Goal: Transaction & Acquisition: Download file/media

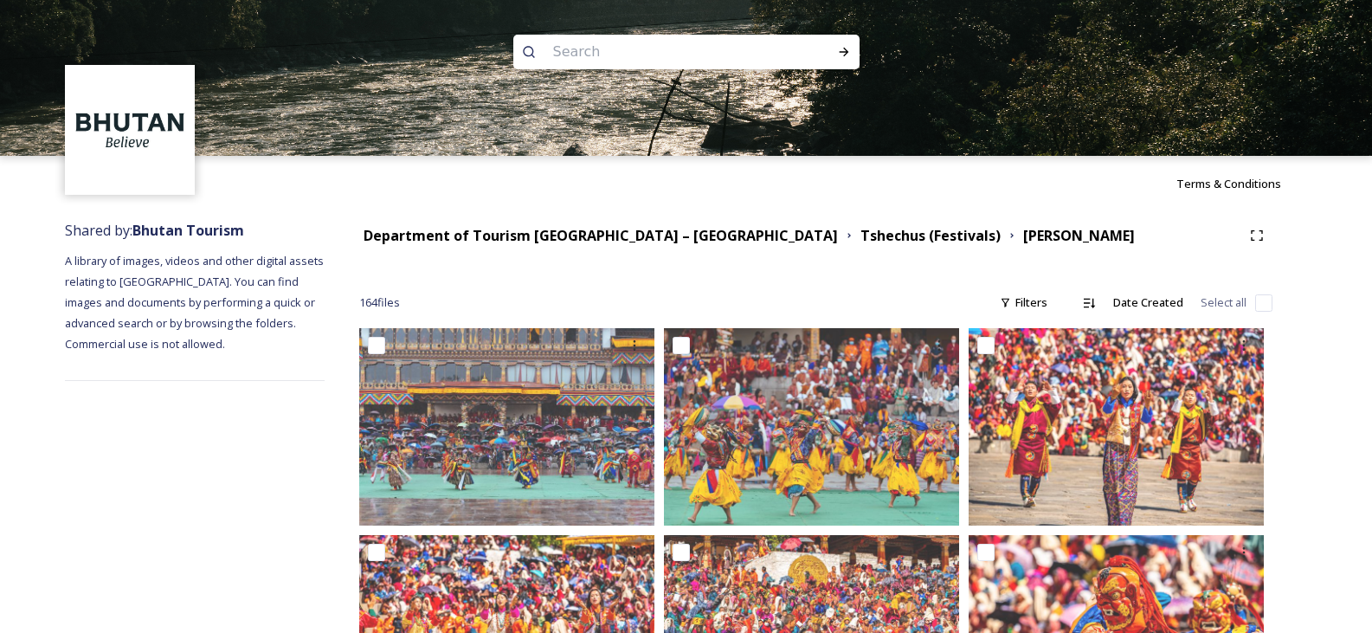
click at [578, 48] on input at bounding box center [663, 52] width 237 height 38
type input "tiger nest"
click at [847, 49] on icon at bounding box center [844, 52] width 14 height 14
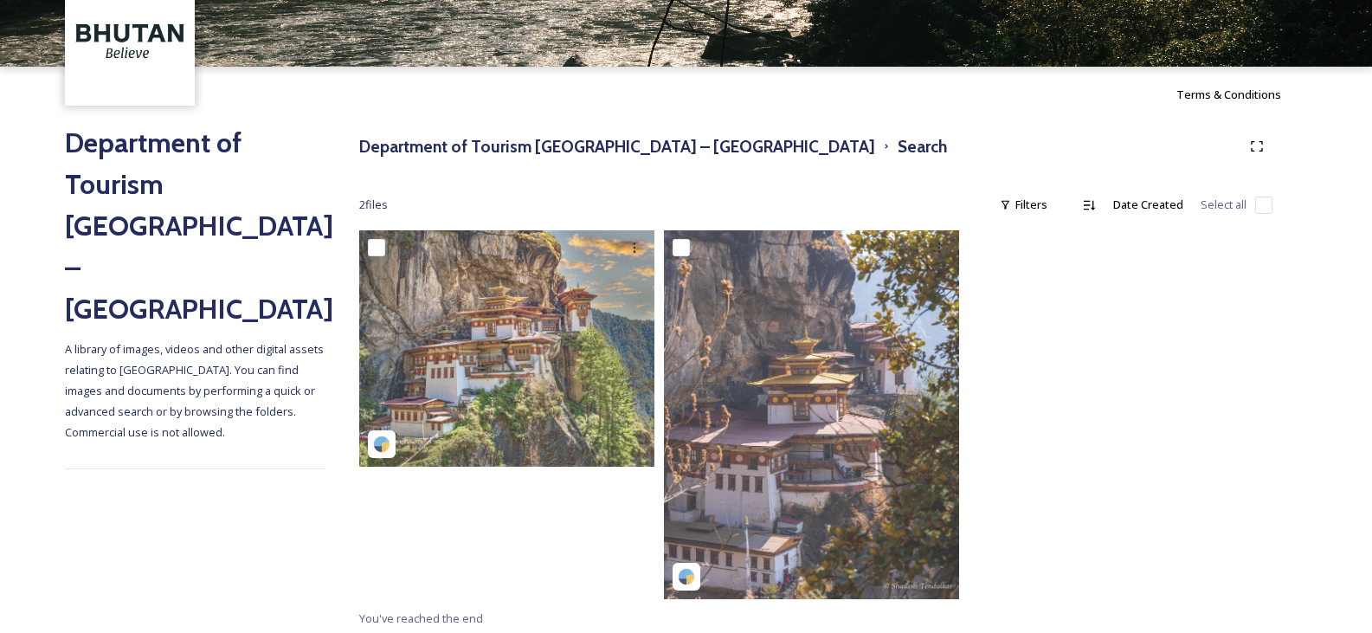
scroll to position [94, 0]
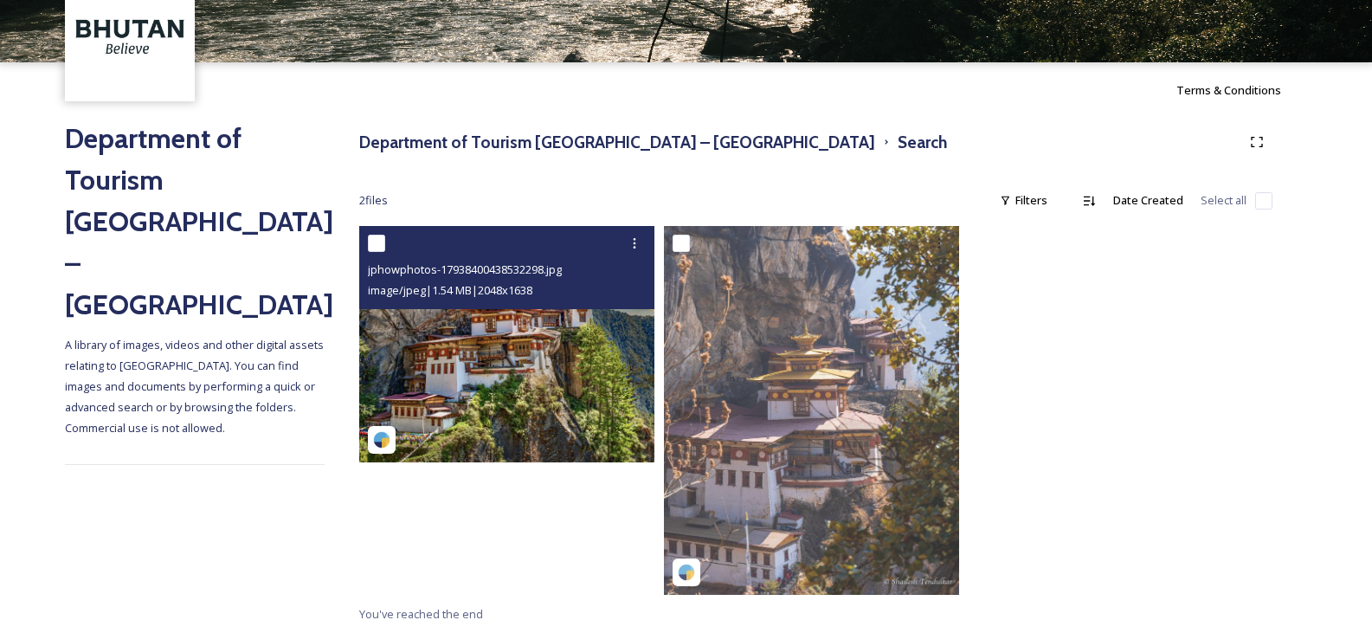
click at [530, 361] on img at bounding box center [506, 344] width 295 height 236
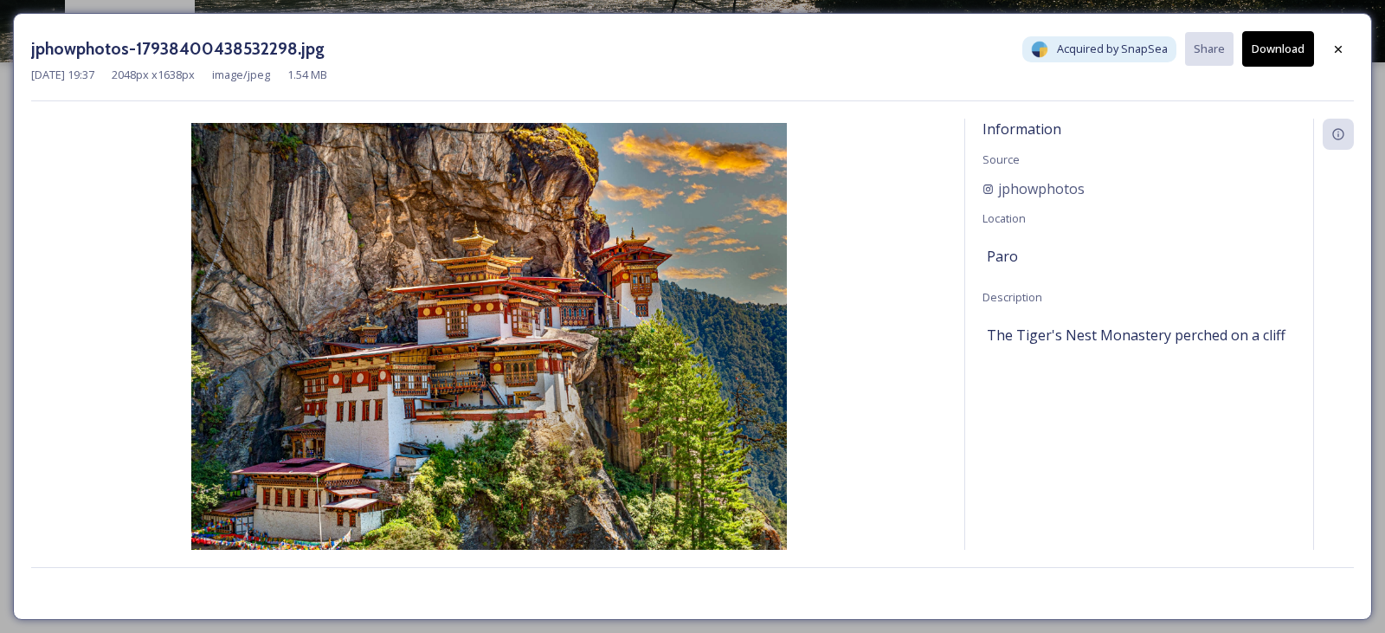
click at [1281, 55] on button "Download" at bounding box center [1278, 48] width 72 height 35
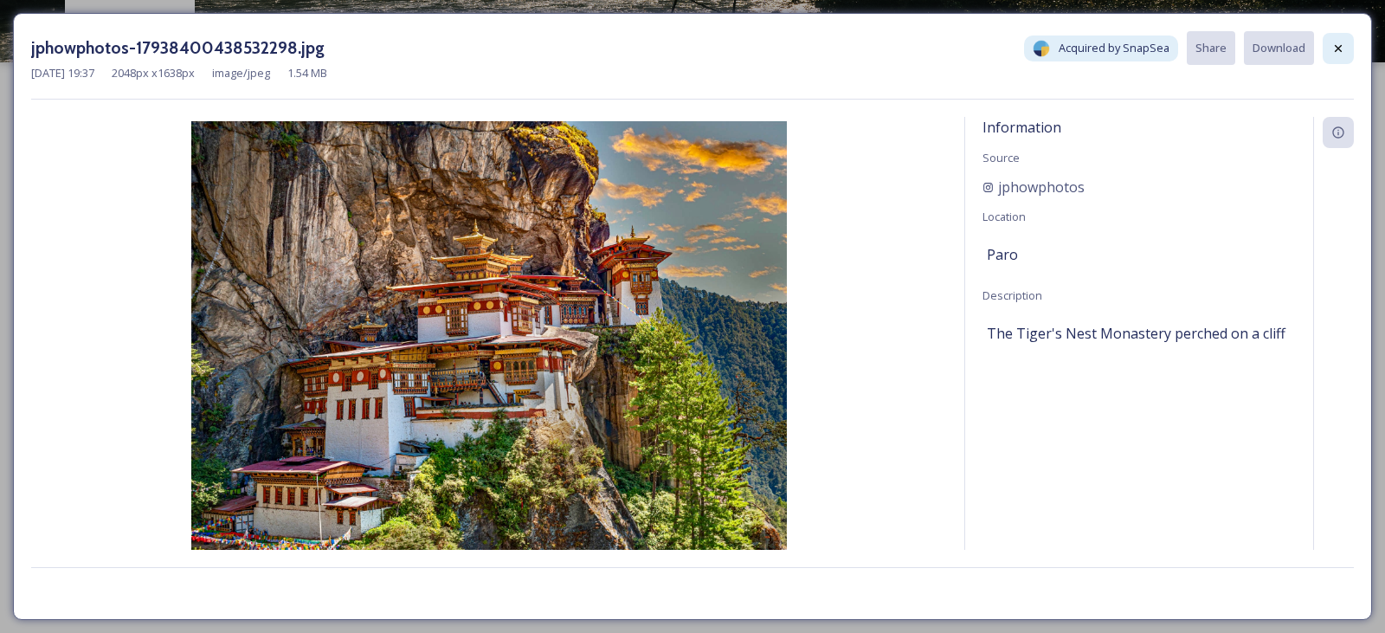
click at [1336, 50] on icon at bounding box center [1338, 47] width 7 height 7
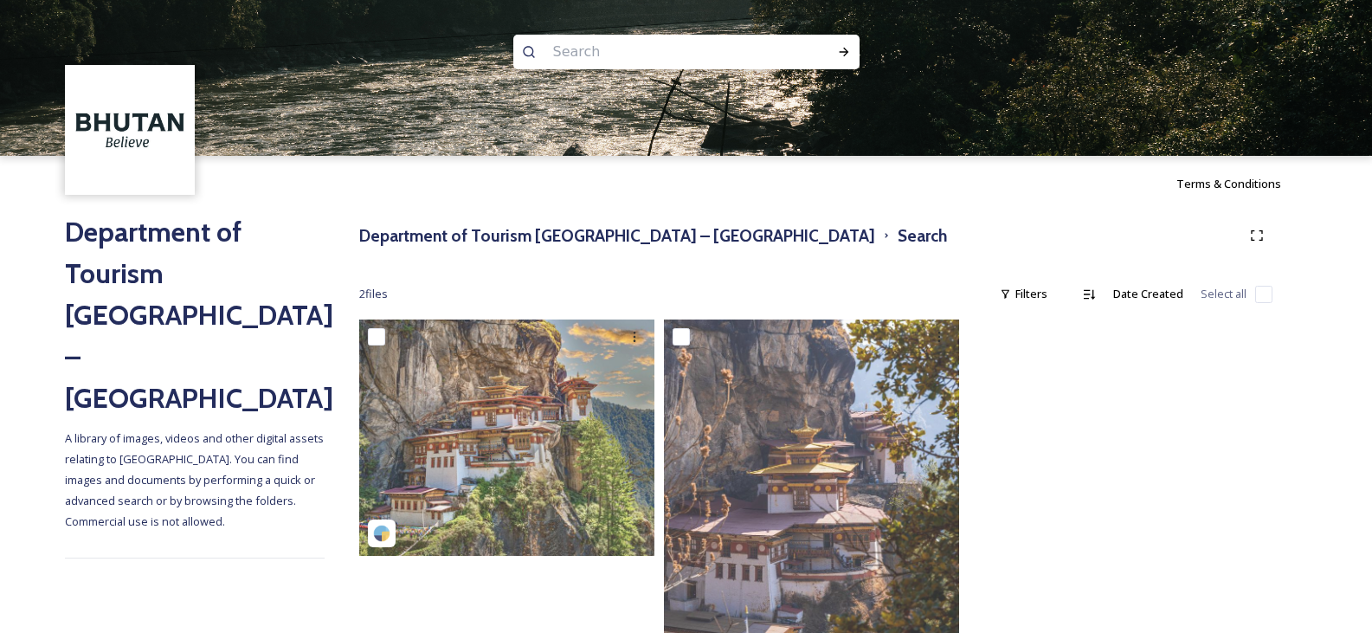
click at [601, 52] on input at bounding box center [663, 52] width 237 height 38
type input "taktsang"
click at [842, 61] on div "Run Search" at bounding box center [844, 51] width 31 height 31
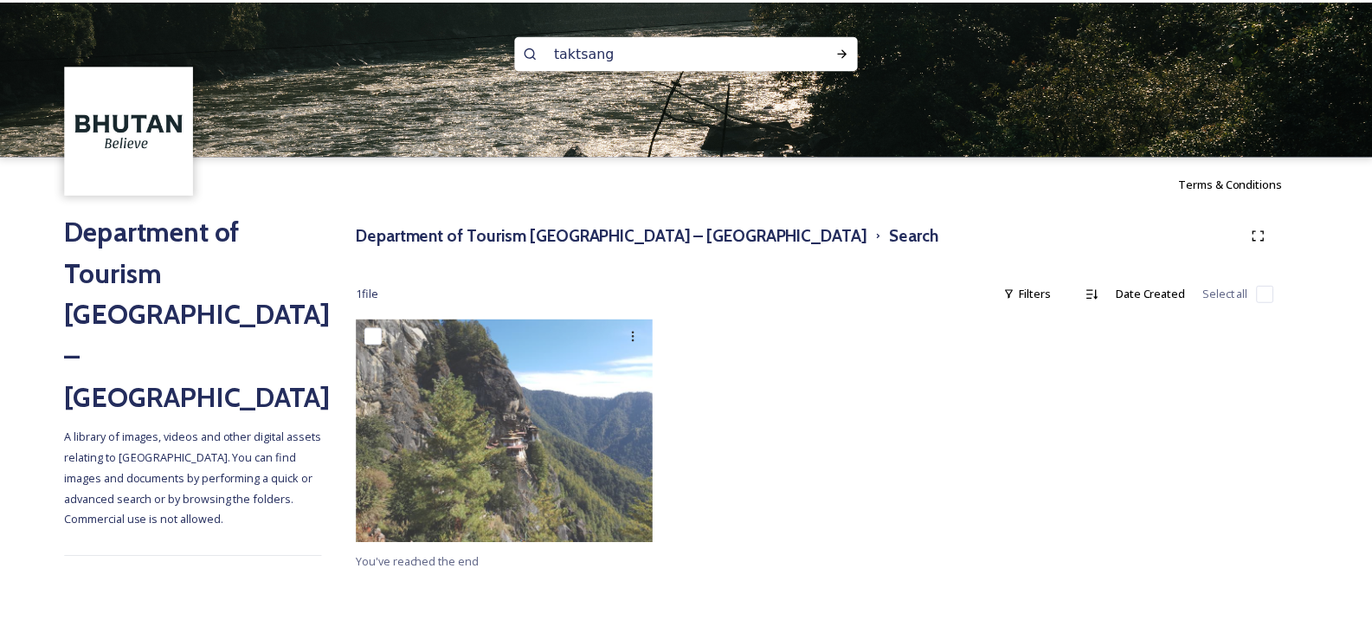
scroll to position [2, 0]
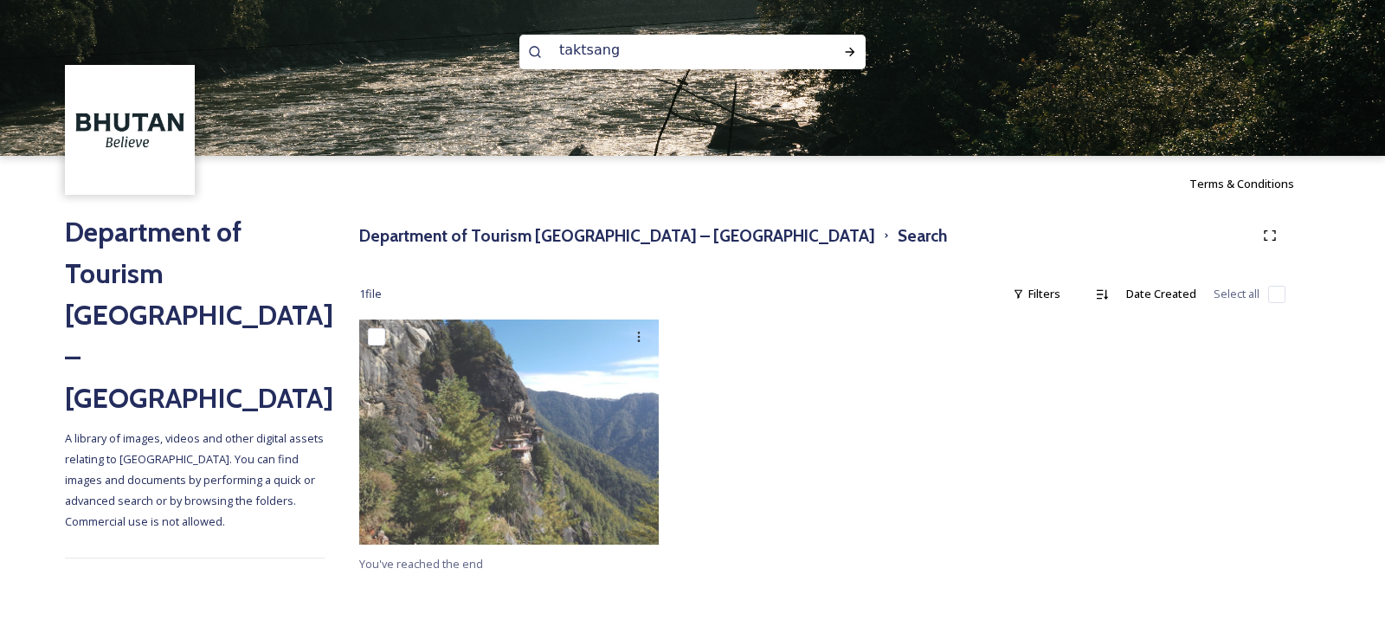
drag, startPoint x: 661, startPoint y: 53, endPoint x: 539, endPoint y: 68, distance: 122.1
click at [539, 68] on div "taktsang" at bounding box center [692, 52] width 346 height 35
click at [443, 238] on h3 "Department of Tourism [GEOGRAPHIC_DATA] – [GEOGRAPHIC_DATA]" at bounding box center [617, 235] width 516 height 25
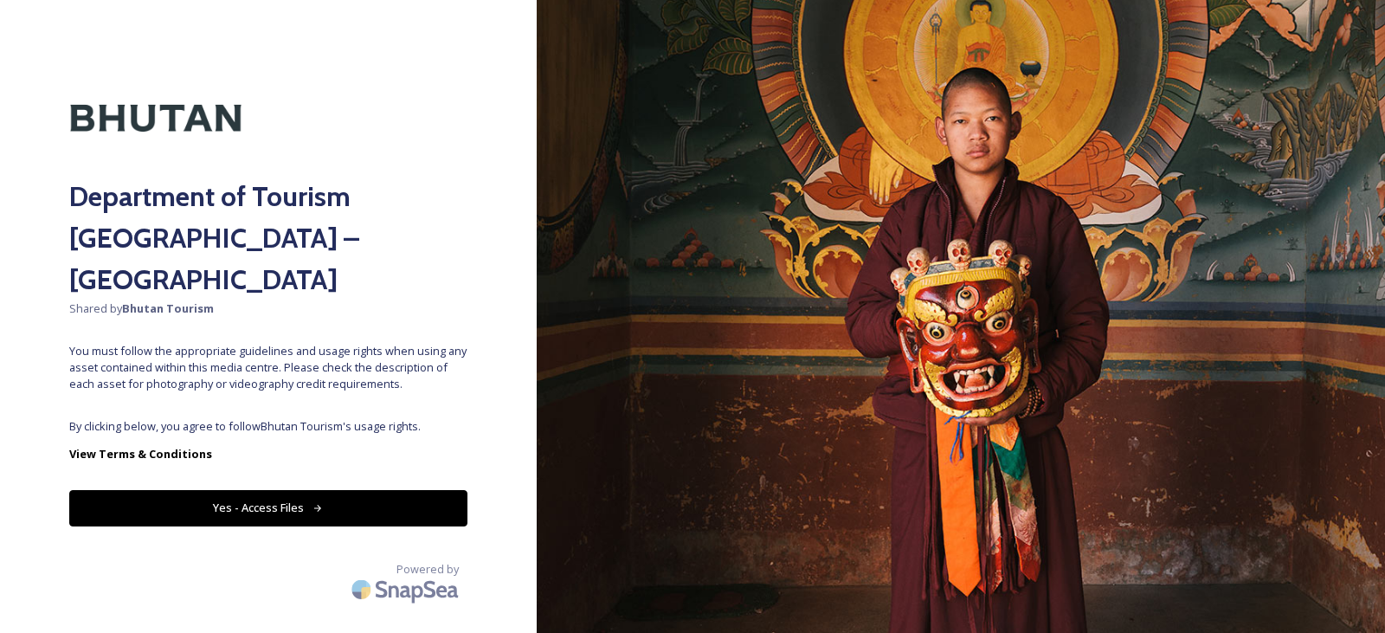
click at [356, 490] on button "Yes - Access Files" at bounding box center [268, 507] width 398 height 35
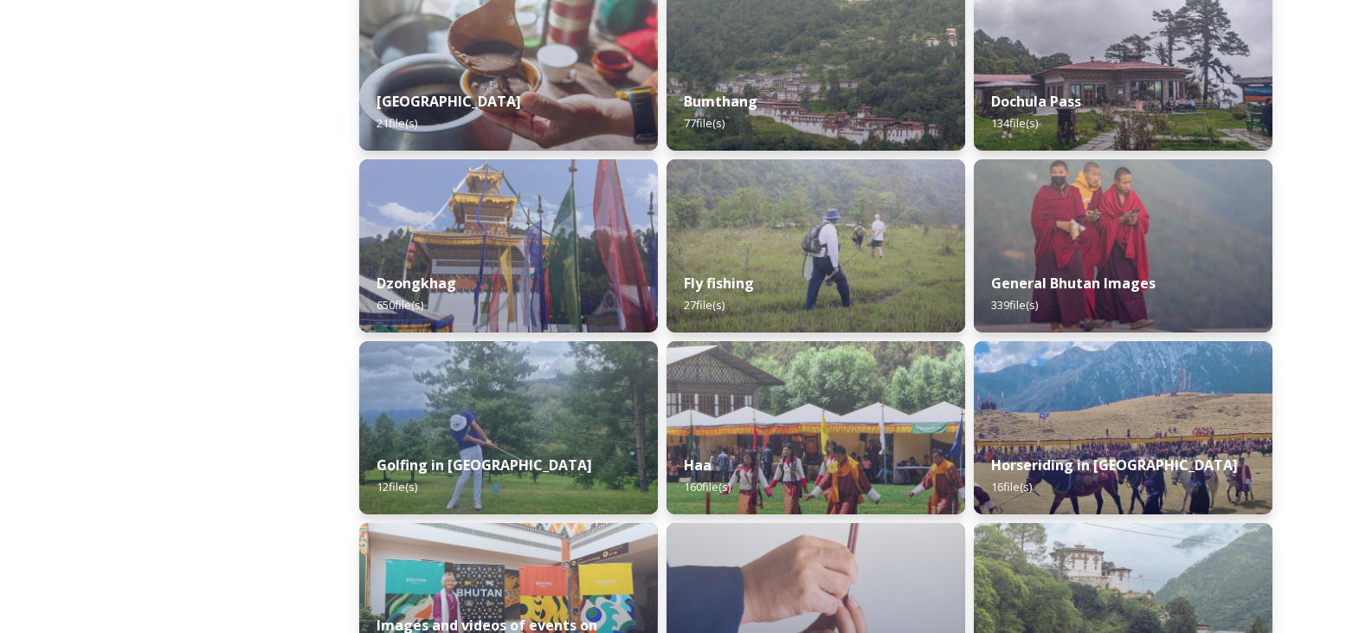
scroll to position [693, 0]
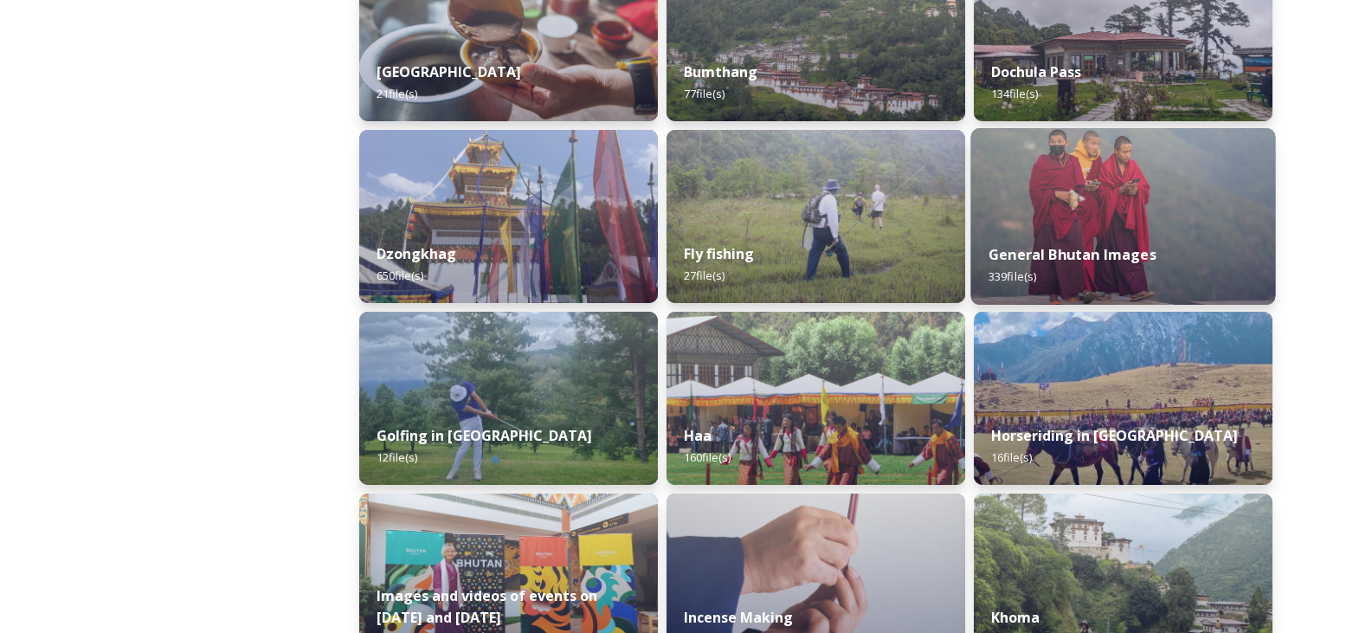
click at [1187, 182] on img at bounding box center [1123, 216] width 305 height 177
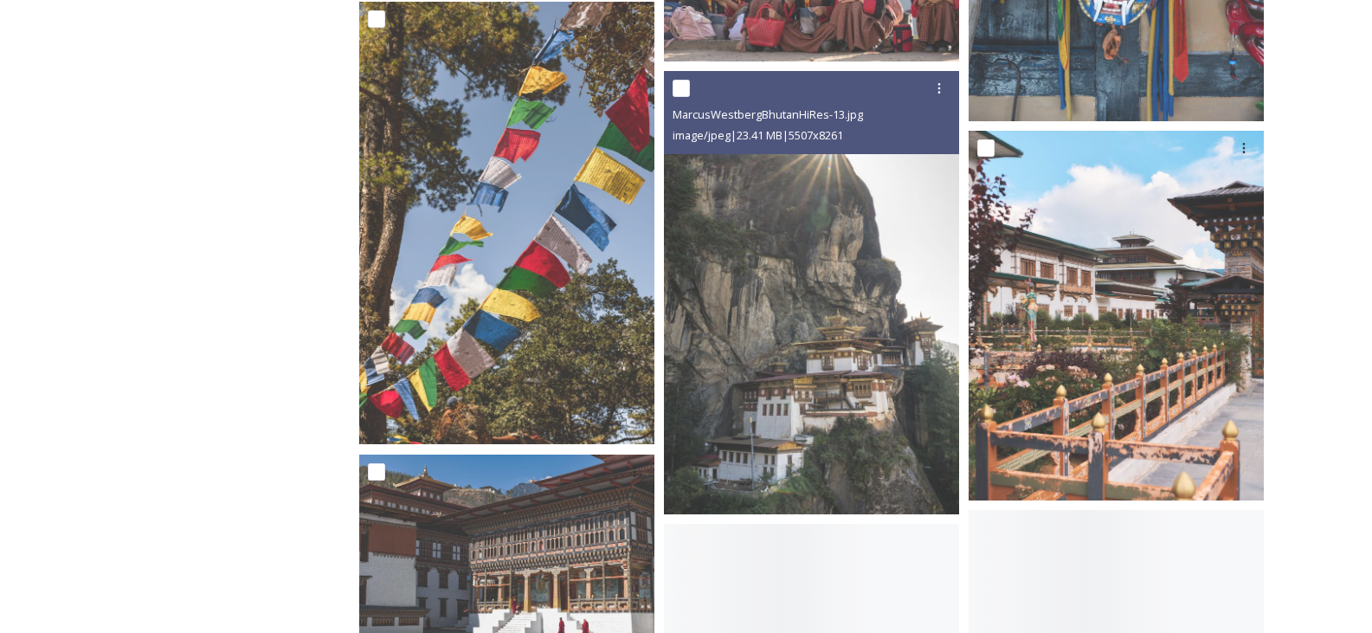
scroll to position [8139, 0]
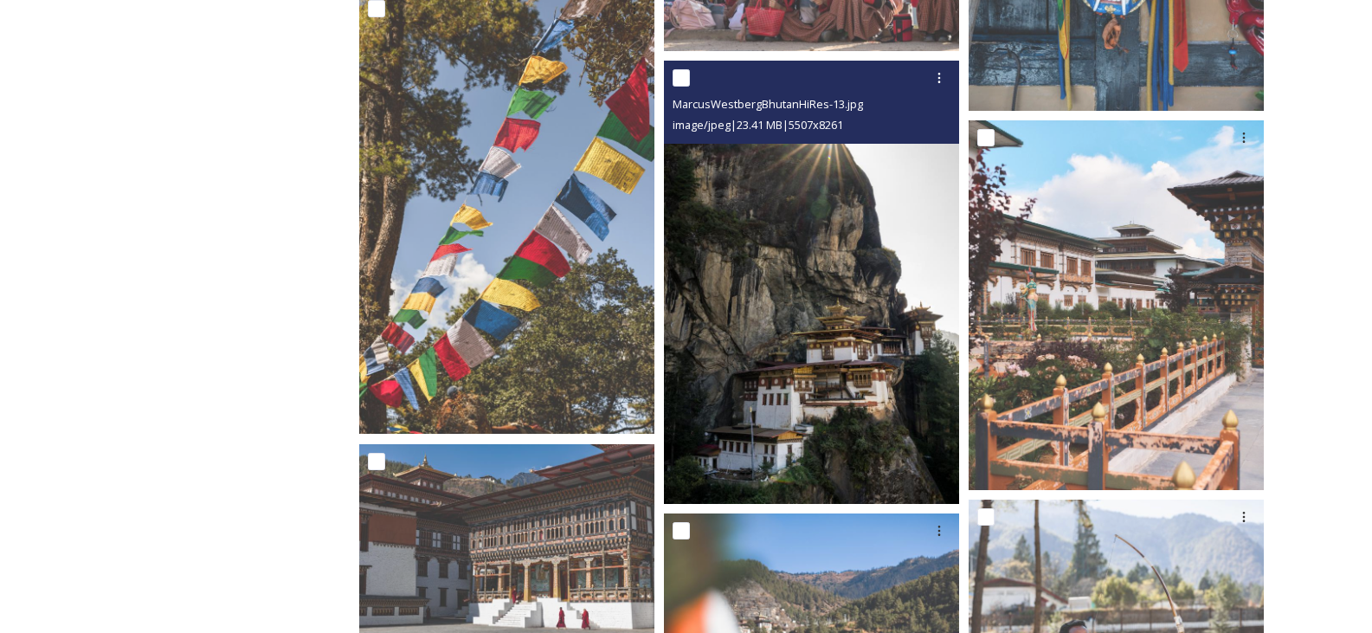
click at [839, 346] on img at bounding box center [811, 282] width 295 height 443
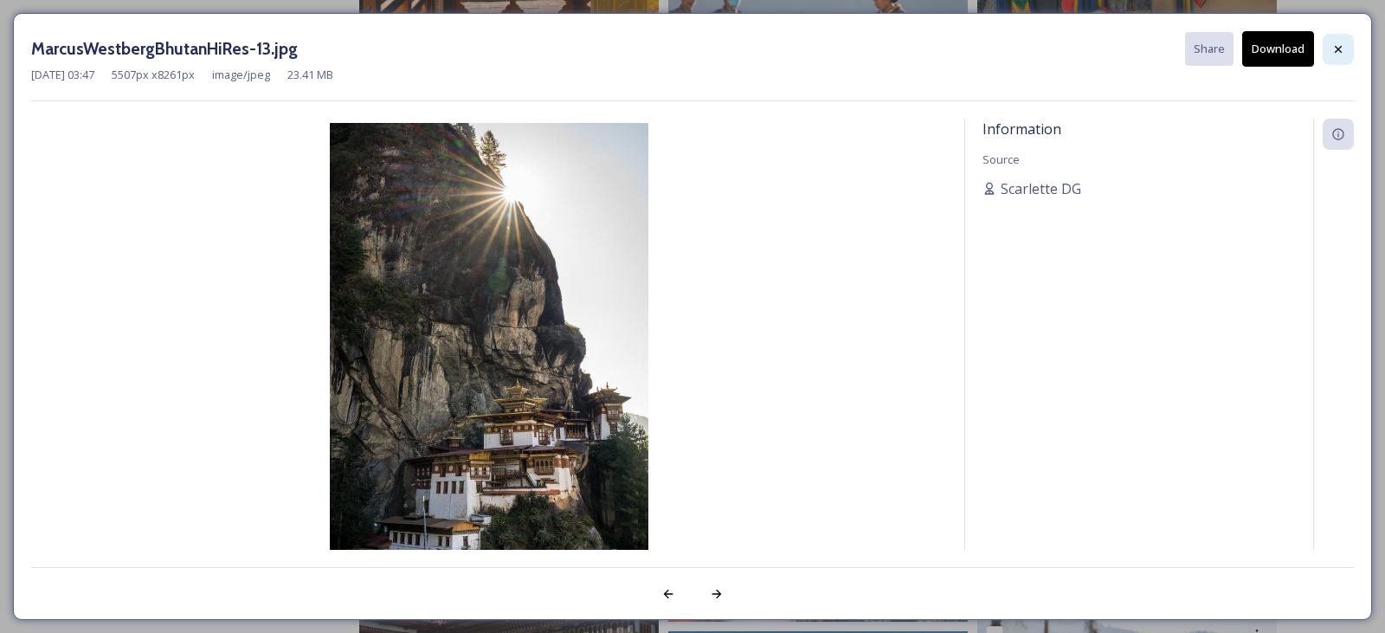
click at [1330, 51] on div at bounding box center [1338, 49] width 31 height 31
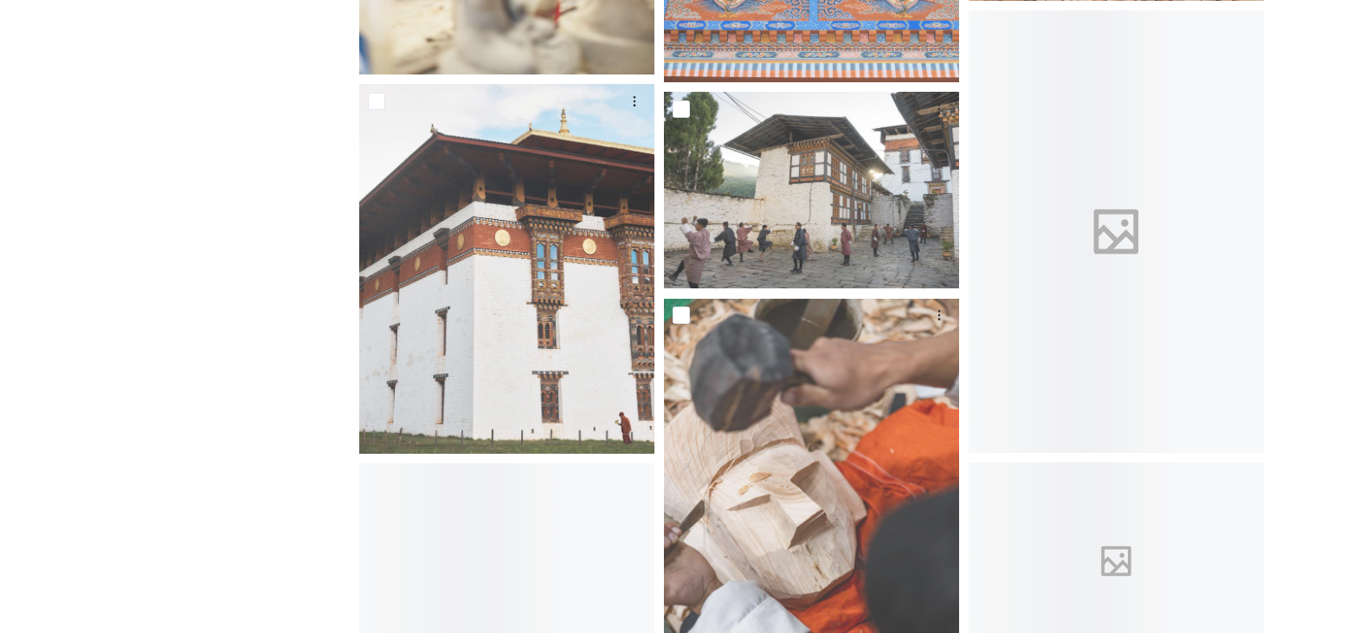
scroll to position [14372, 0]
